Goal: Information Seeking & Learning: Stay updated

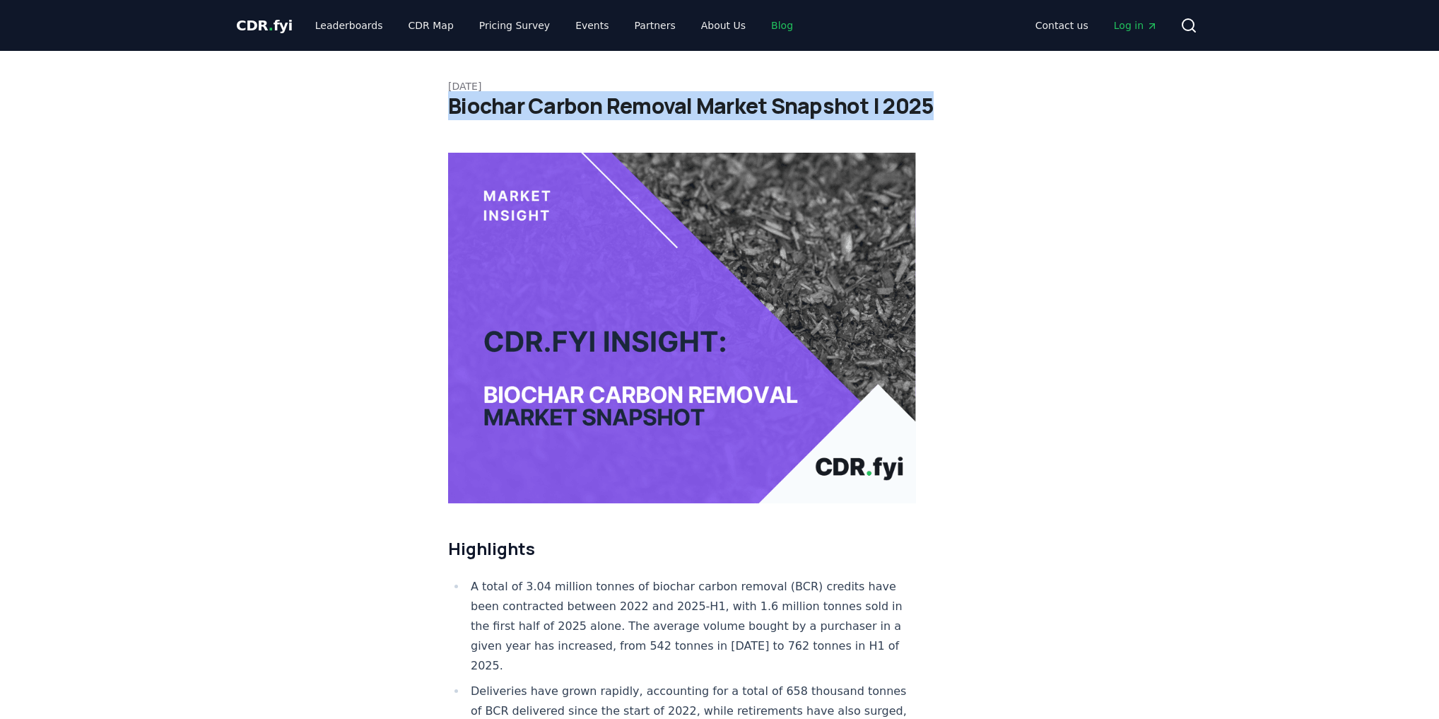
click at [767, 23] on link "Blog" at bounding box center [782, 25] width 45 height 25
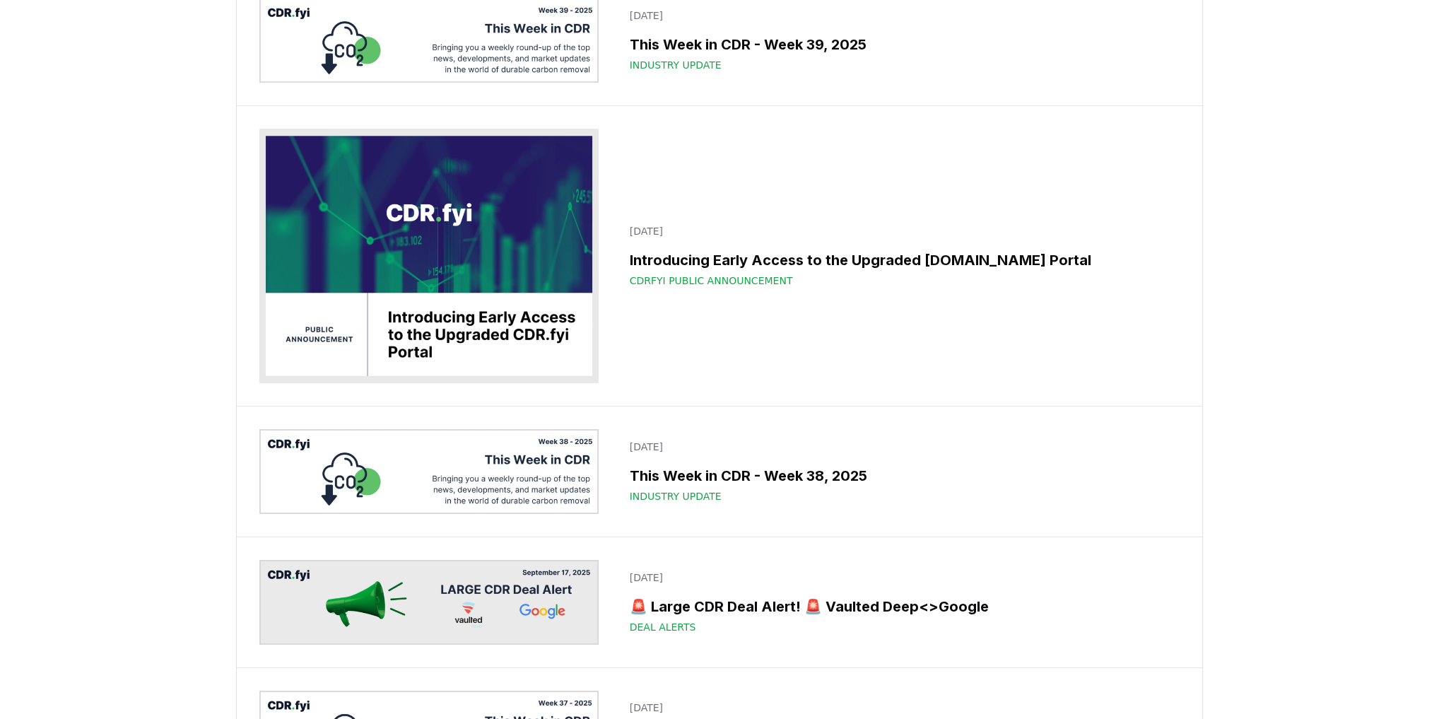
scroll to position [283, 0]
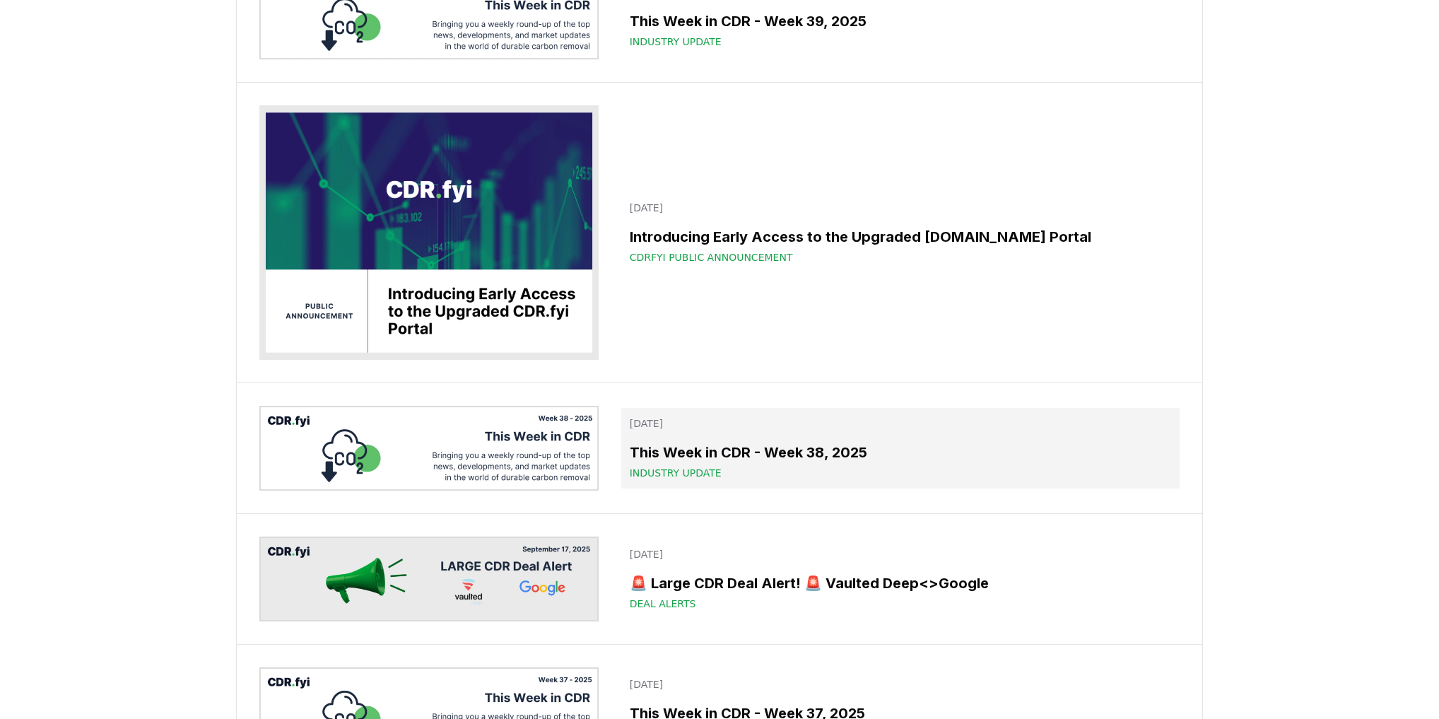
click at [691, 460] on h3 "This Week in CDR - Week 38, 2025" at bounding box center [901, 452] width 542 height 21
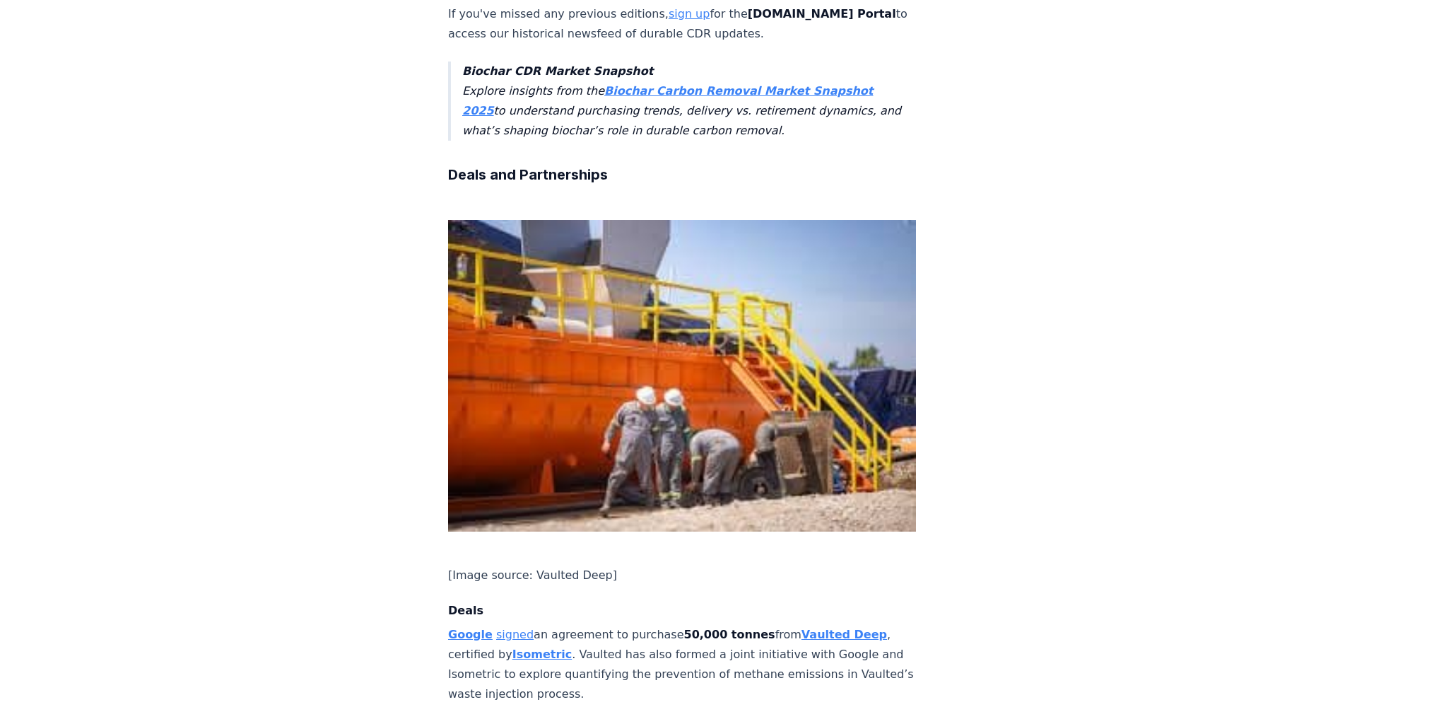
scroll to position [905, 0]
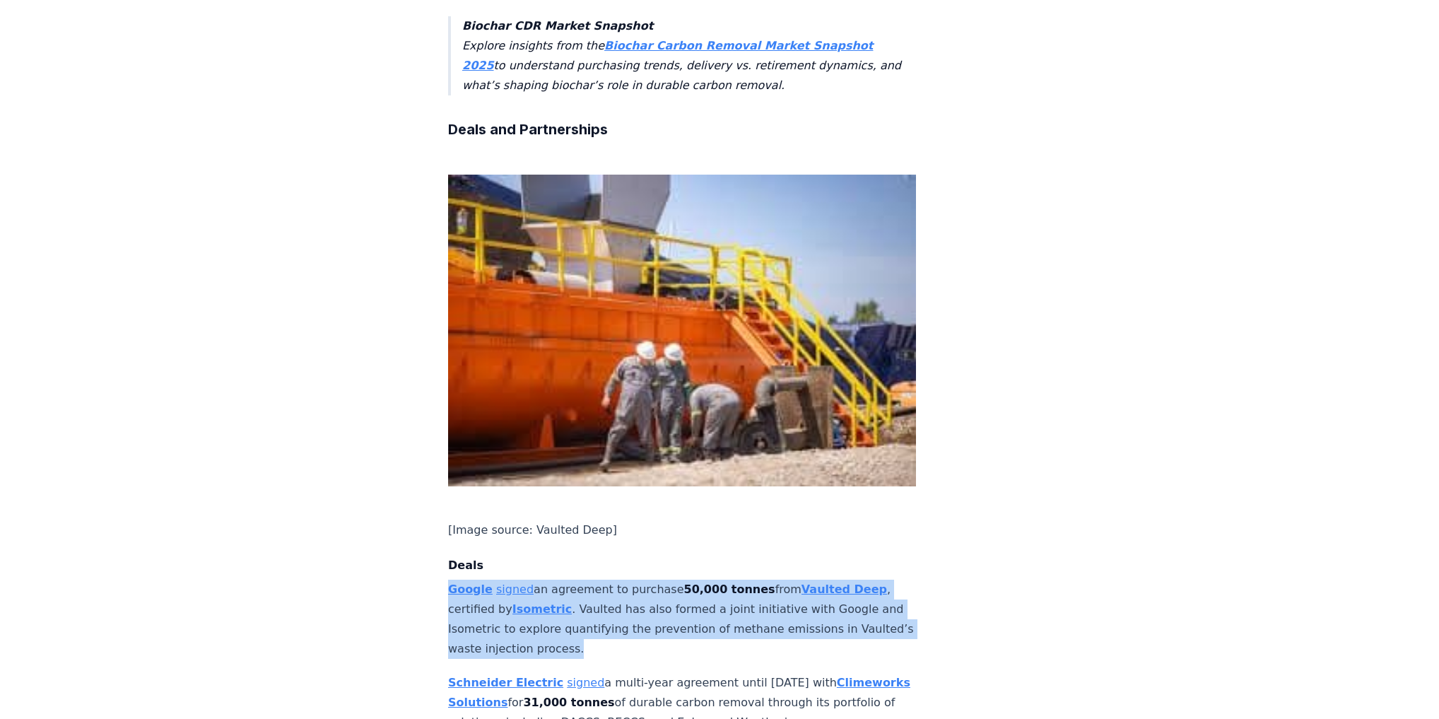
drag, startPoint x: 634, startPoint y: 246, endPoint x: 437, endPoint y: 181, distance: 207.7
copy p "Google signed an agreement to purchase 50,000 tonnes from Vaulted Deep , certif…"
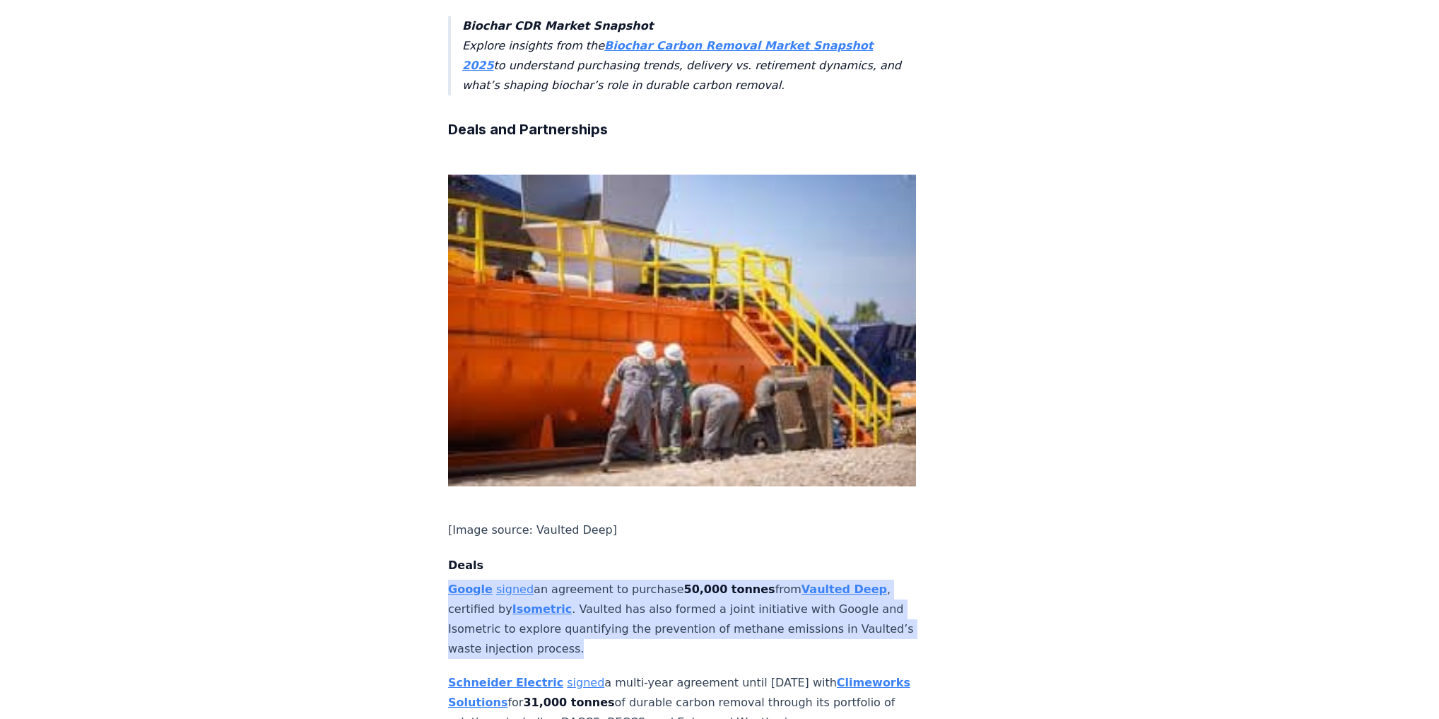
scroll to position [848, 0]
